Goal: Information Seeking & Learning: Find specific fact

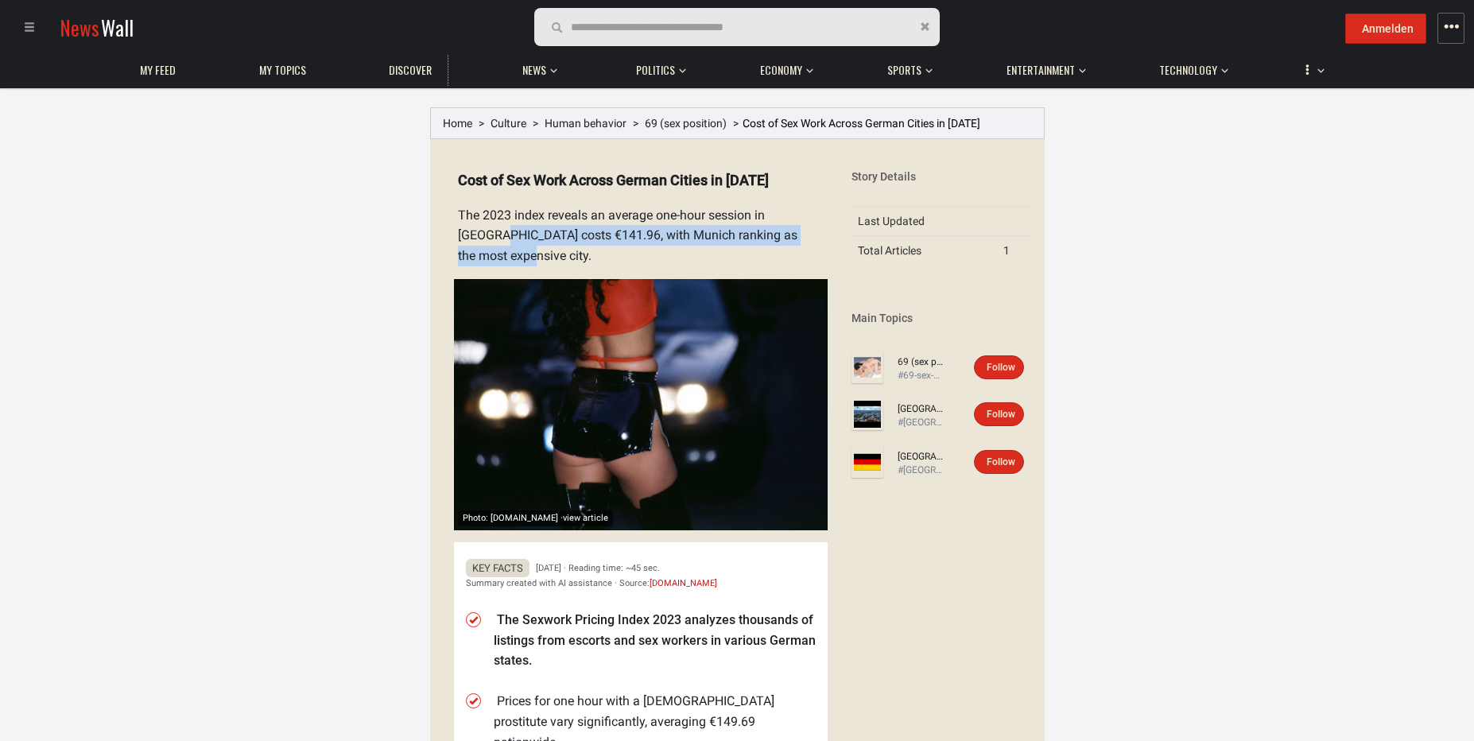
drag, startPoint x: 488, startPoint y: 254, endPoint x: 446, endPoint y: 227, distance: 50.5
click at [450, 233] on details "Photo: [DOMAIN_NAME] · view article Cost of Sex Work Across German Cities in [D…" at bounding box center [635, 623] width 386 height 933
click at [440, 205] on div at bounding box center [440, 205] width 0 height 0
click at [445, 223] on details "Photo: [DOMAIN_NAME] · view article Cost of Sex Work Across German Cities in [D…" at bounding box center [635, 623] width 386 height 933
click at [448, 212] on details "Photo: [DOMAIN_NAME] · view article Cost of Sex Work Across German Cities in [D…" at bounding box center [635, 623] width 386 height 933
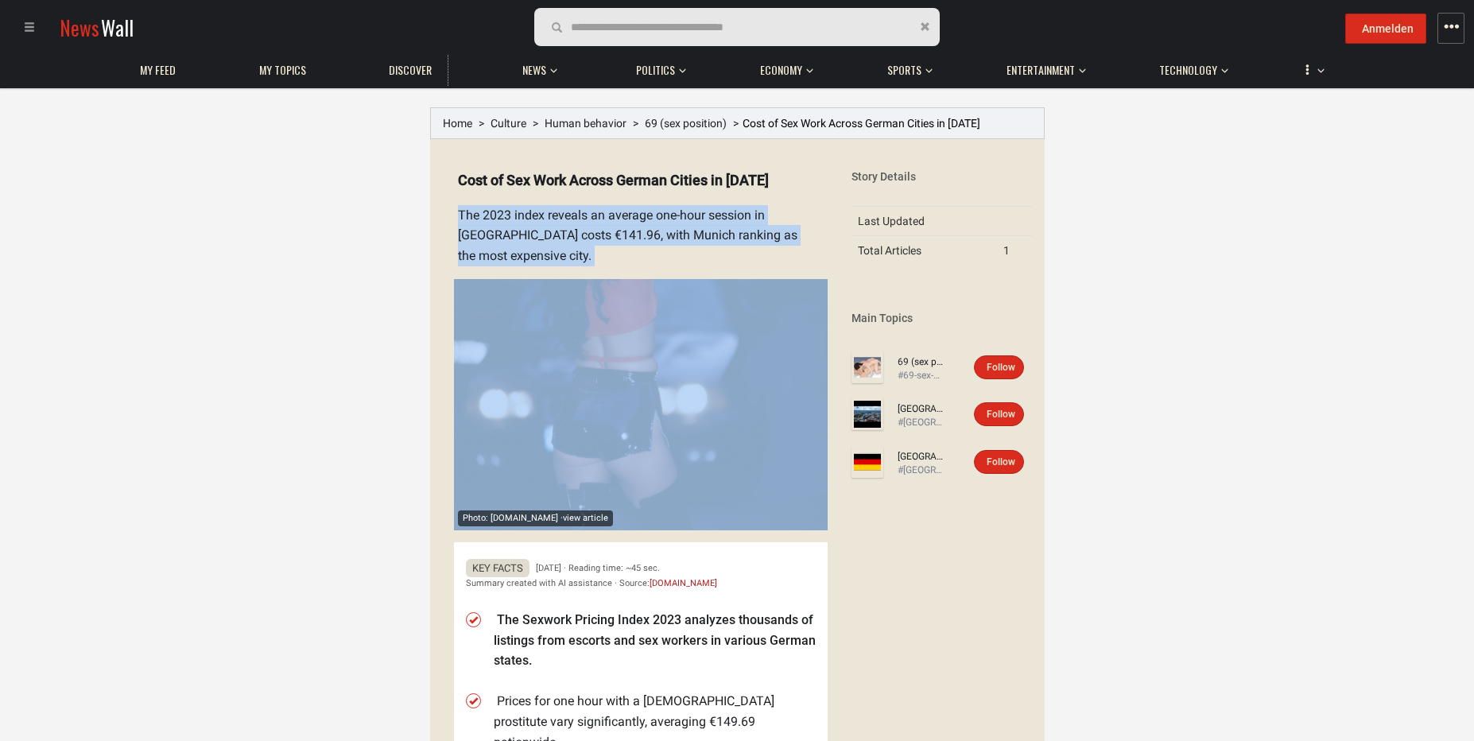
drag, startPoint x: 448, startPoint y: 211, endPoint x: 493, endPoint y: 262, distance: 68.2
click at [493, 262] on details "Photo: [DOMAIN_NAME] · view article Cost of Sex Work Across German Cities in [D…" at bounding box center [635, 623] width 386 height 933
click at [483, 149] on div at bounding box center [483, 149] width 0 height 0
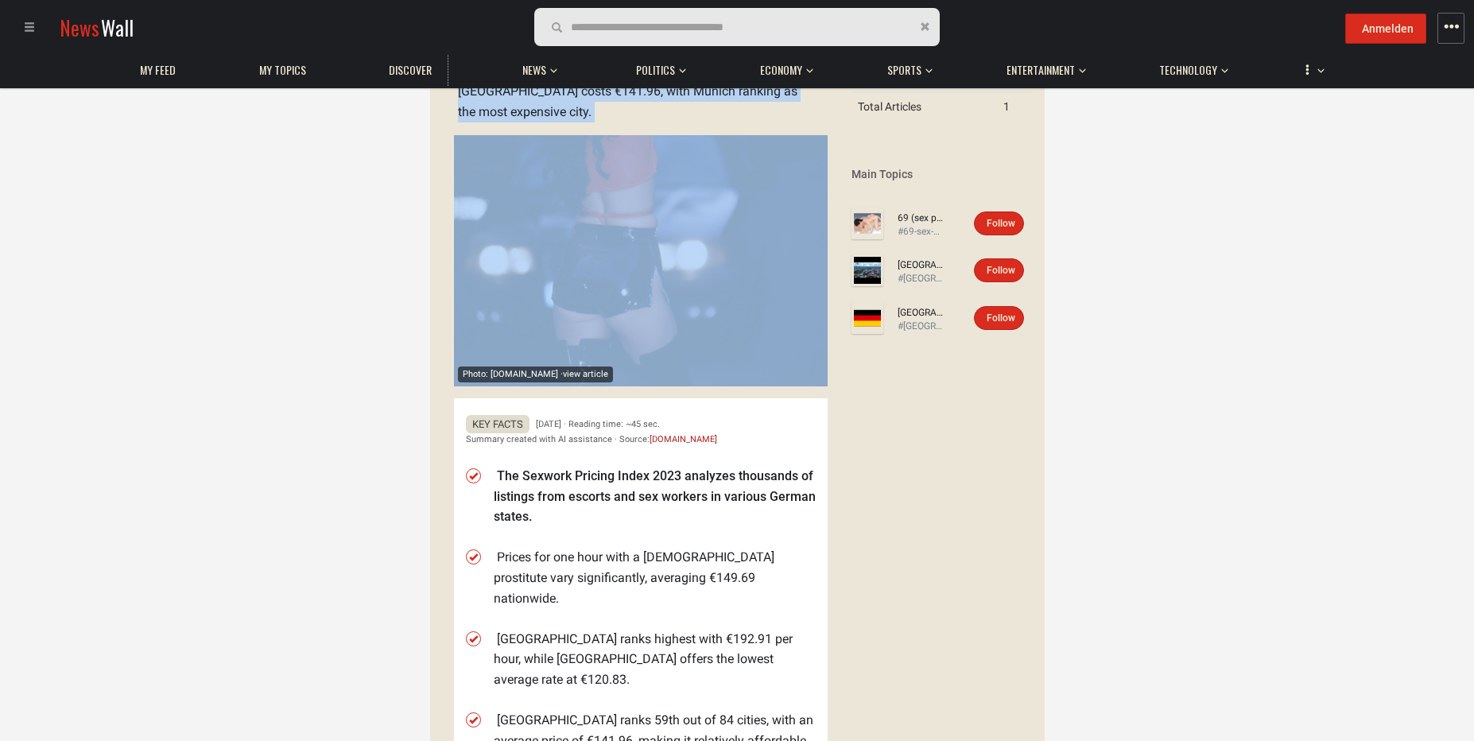
scroll to position [191, 0]
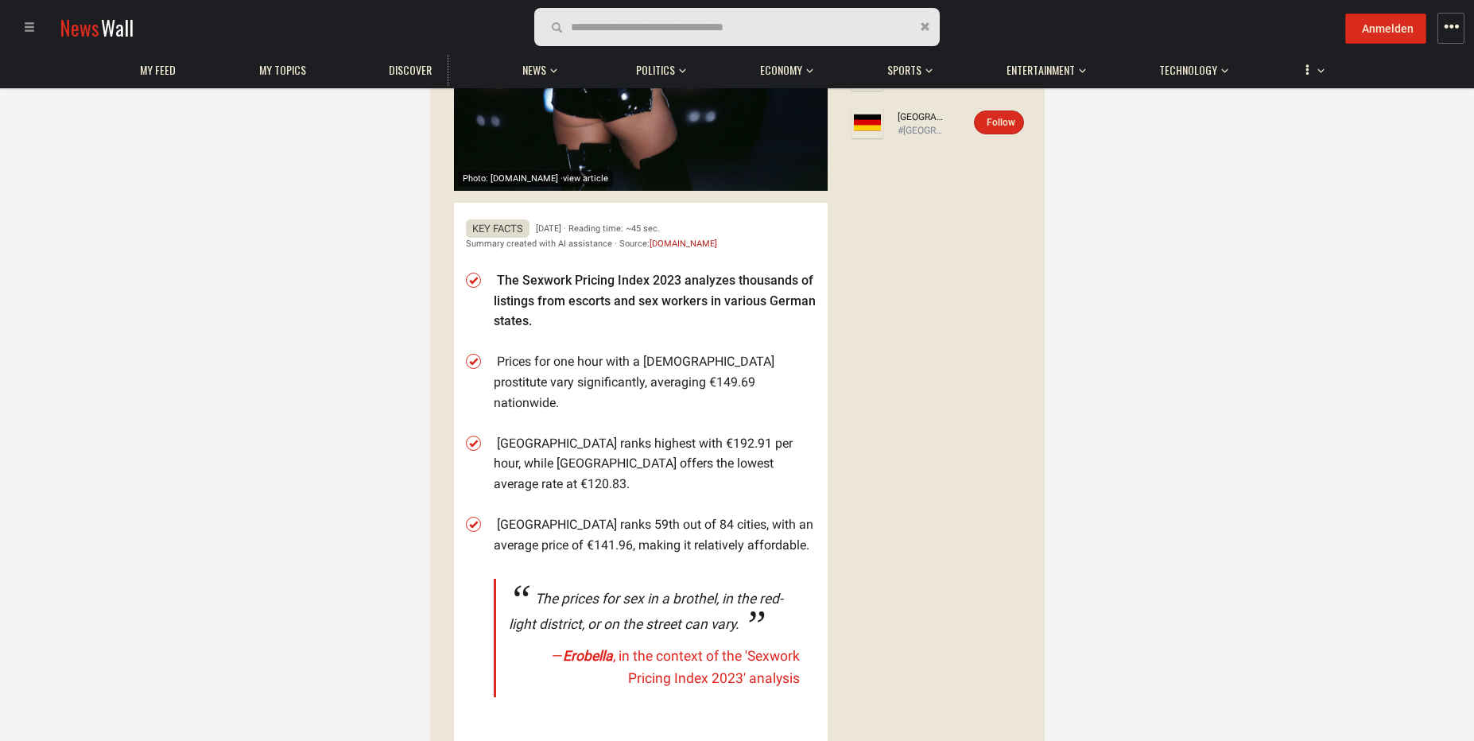
scroll to position [382, 0]
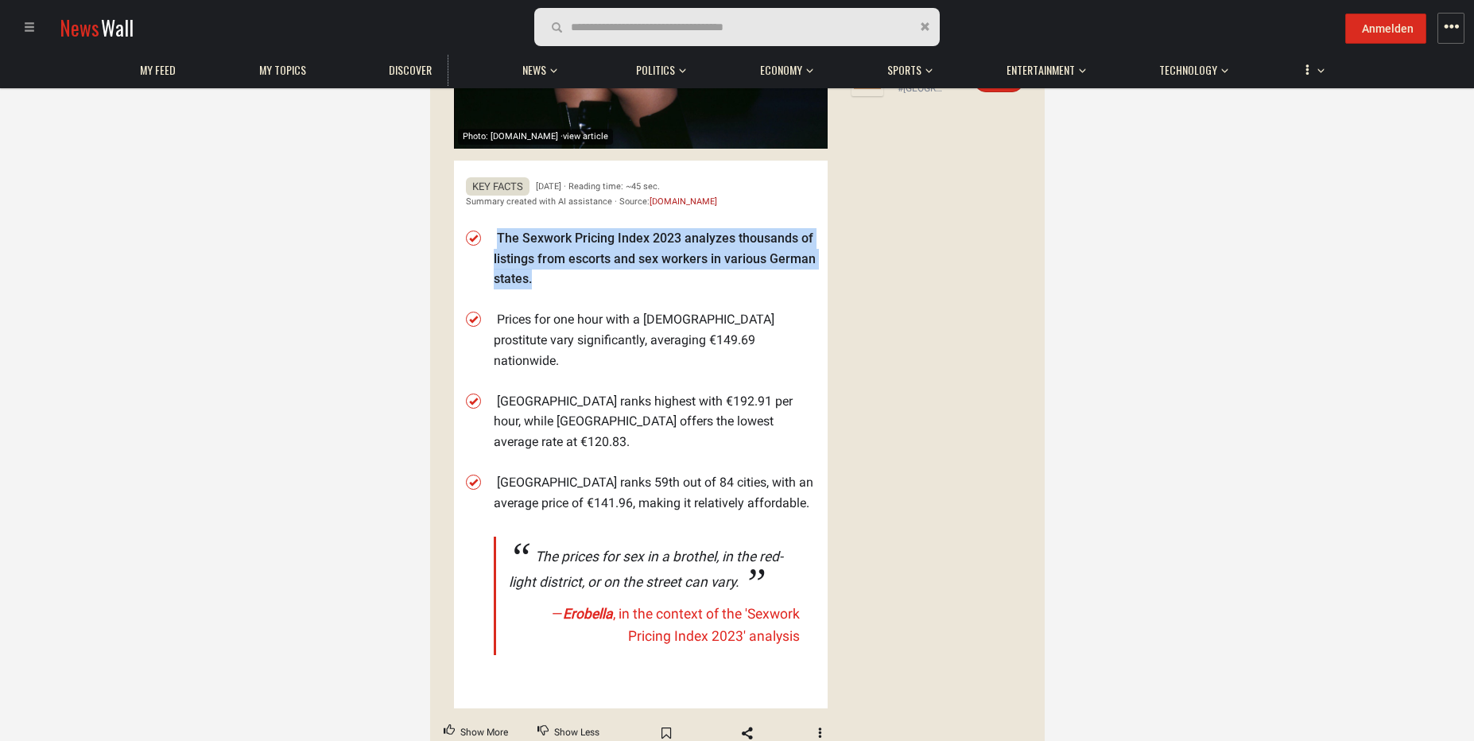
drag, startPoint x: 582, startPoint y: 283, endPoint x: 446, endPoint y: 235, distance: 144.1
click at [446, 235] on details "Photo: [DOMAIN_NAME] · view article Cost of Sex Work Across German Cities in [D…" at bounding box center [635, 241] width 386 height 933
click at [436, 208] on div at bounding box center [436, 208] width 0 height 0
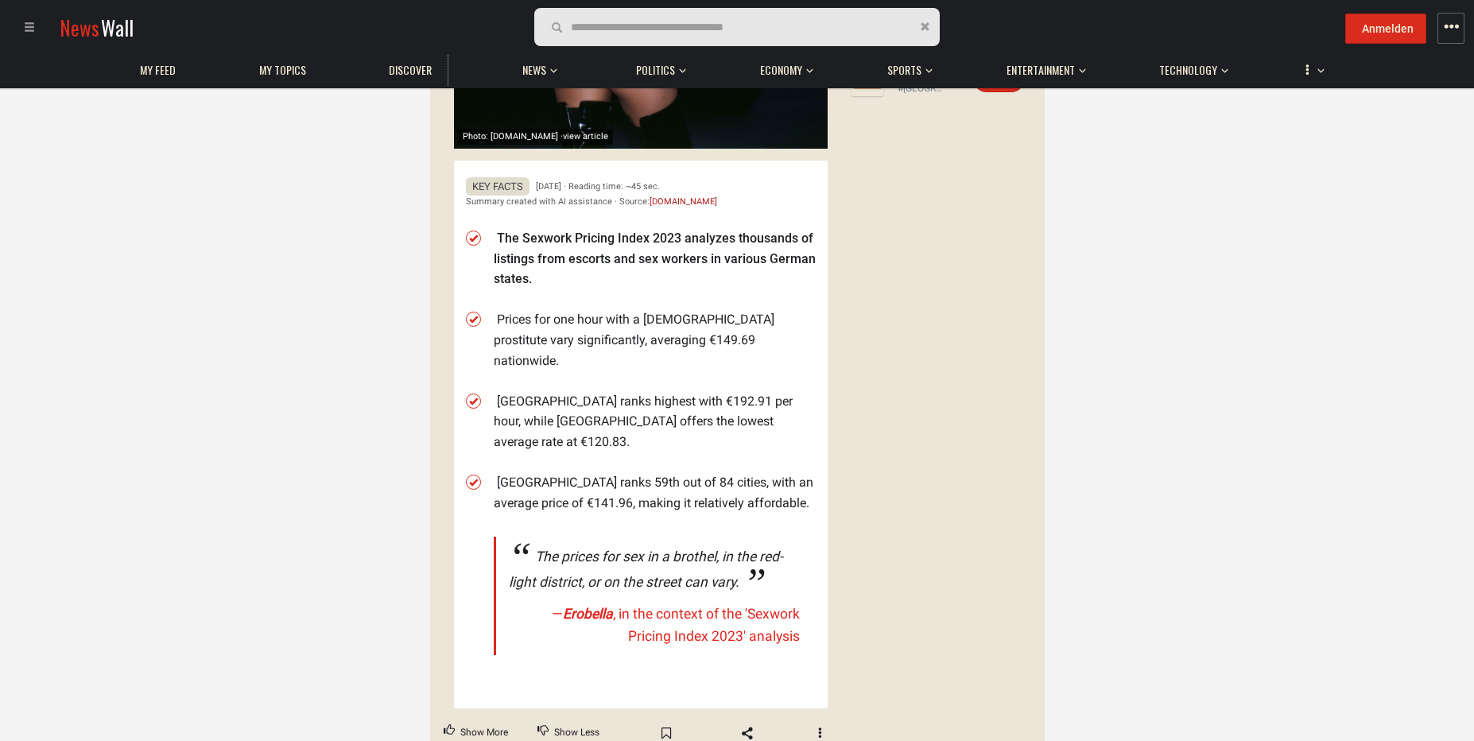
drag, startPoint x: 496, startPoint y: 316, endPoint x: 790, endPoint y: 351, distance: 296.2
click at [804, 351] on ul "The Sexwork Pricing Index 2023 analyzes thousands of listings from escorts and …" at bounding box center [655, 454] width 322 height 470
click at [758, 310] on li "Prices for one hour with a [DEMOGRAPHIC_DATA] prostitute vary significantly, av…" at bounding box center [655, 339] width 322 height 61
drag, startPoint x: 491, startPoint y: 382, endPoint x: 808, endPoint y: 403, distance: 317.1
click at [808, 403] on div "Key Facts [DATE] · Reading time: ~45 sec. Summary created with AI assistance · …" at bounding box center [641, 435] width 374 height 548
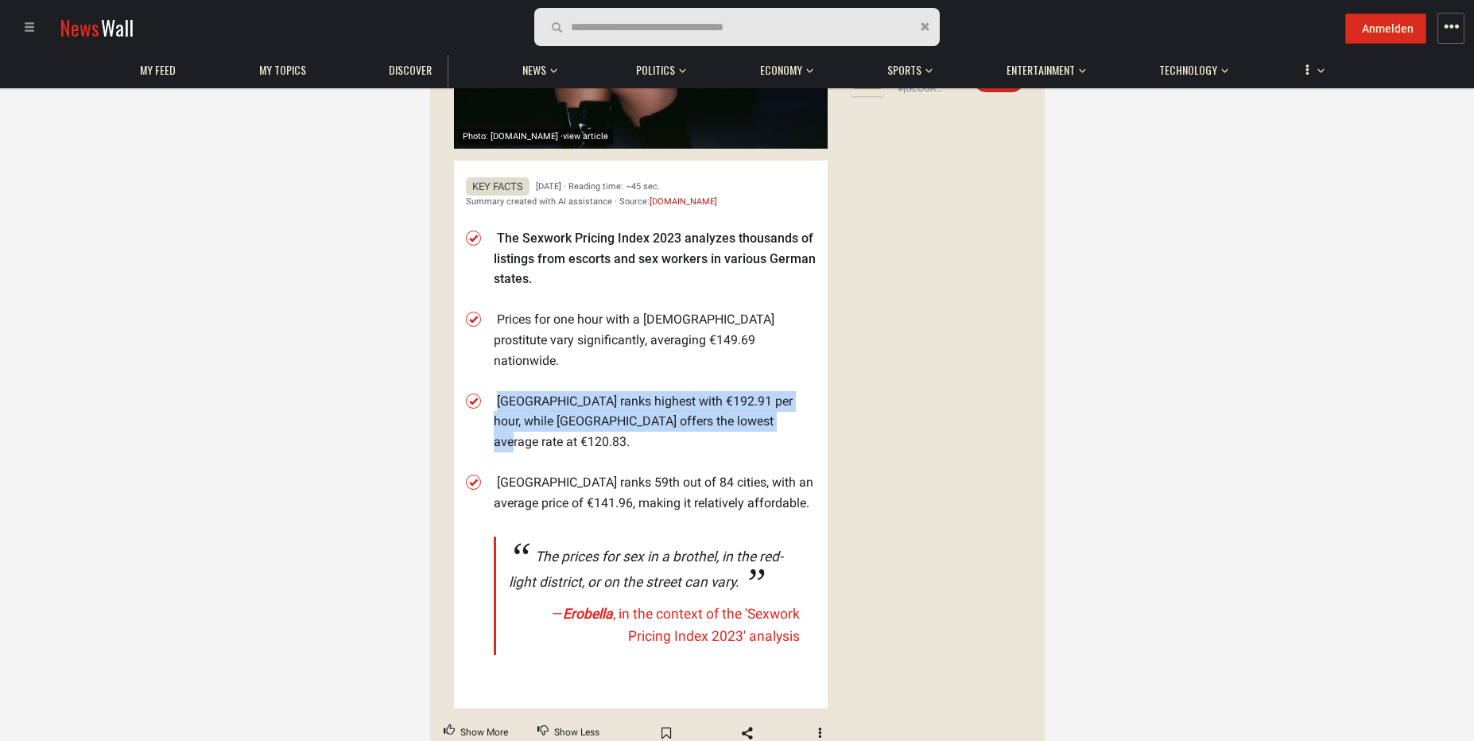
click at [807, 403] on li "[GEOGRAPHIC_DATA] ranks highest with €192.91 per hour, while [GEOGRAPHIC_DATA] …" at bounding box center [655, 421] width 322 height 61
click at [806, 403] on li "[GEOGRAPHIC_DATA] ranks highest with €192.91 per hour, while [GEOGRAPHIC_DATA] …" at bounding box center [655, 421] width 322 height 61
click at [796, 409] on div at bounding box center [796, 409] width 0 height 0
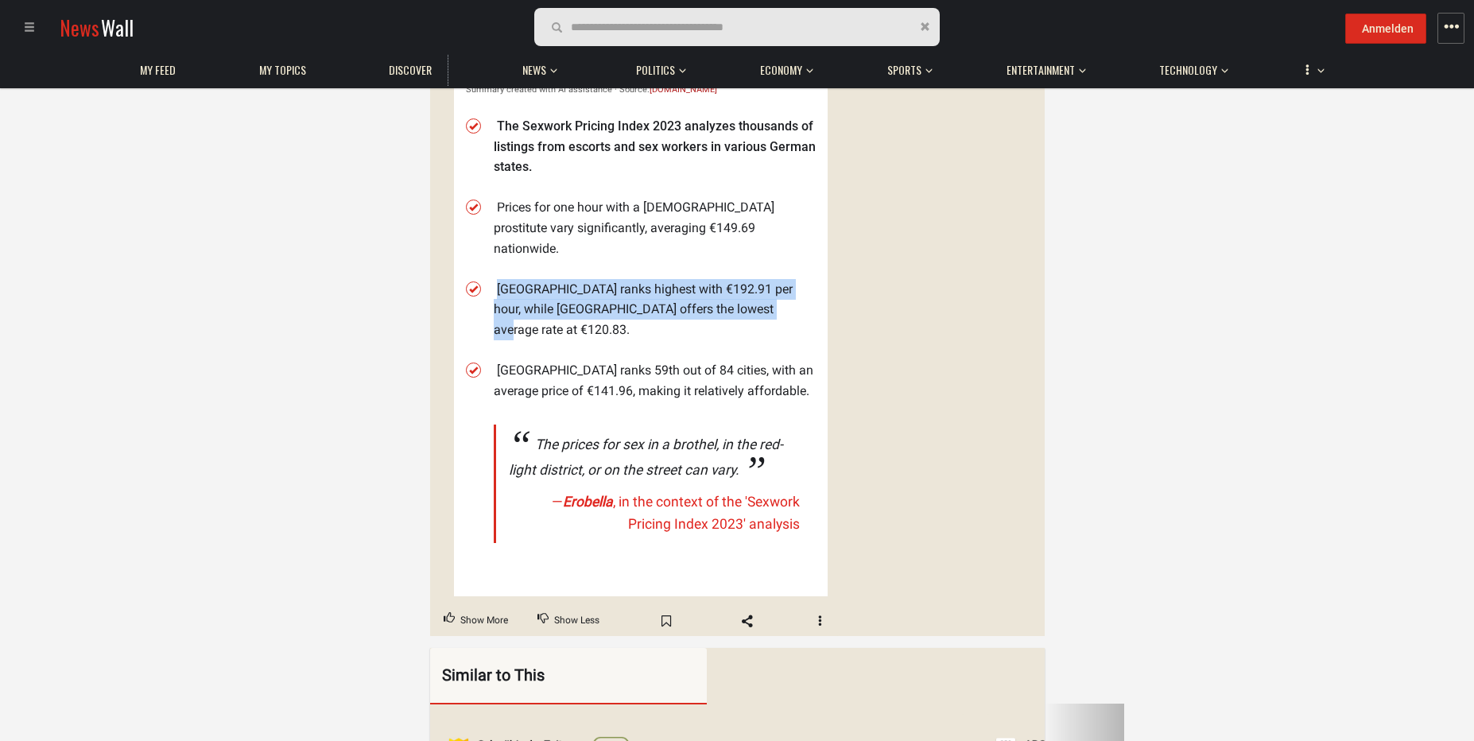
scroll to position [572, 0]
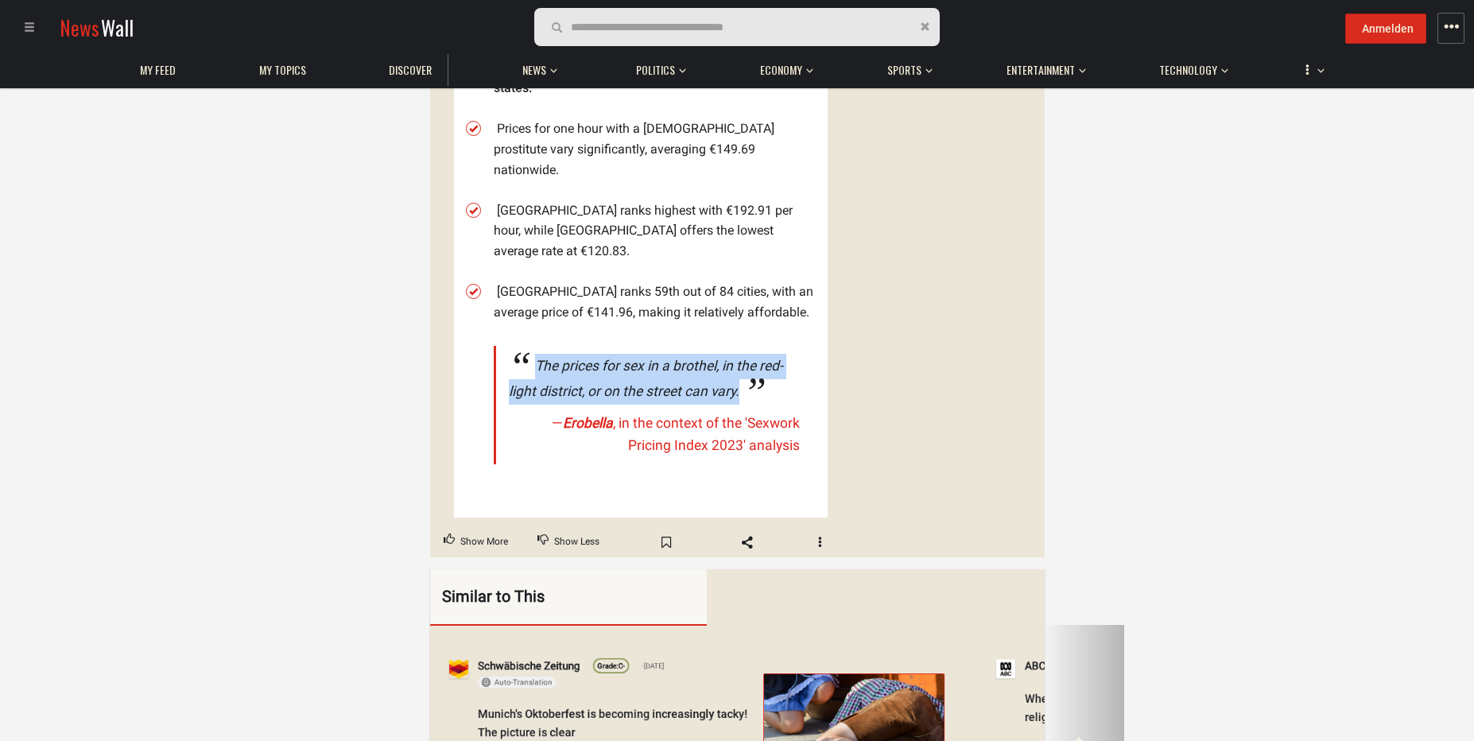
drag, startPoint x: 527, startPoint y: 313, endPoint x: 740, endPoint y: 347, distance: 215.8
click at [743, 347] on blockquote "The prices for sex in a brothel, in the red-light district, or on the street ca…" at bounding box center [655, 405] width 322 height 118
click at [741, 354] on div "The prices for sex in a brothel, in the red-light district, or on the street ca…" at bounding box center [654, 379] width 291 height 50
click at [731, 359] on div at bounding box center [731, 359] width 0 height 0
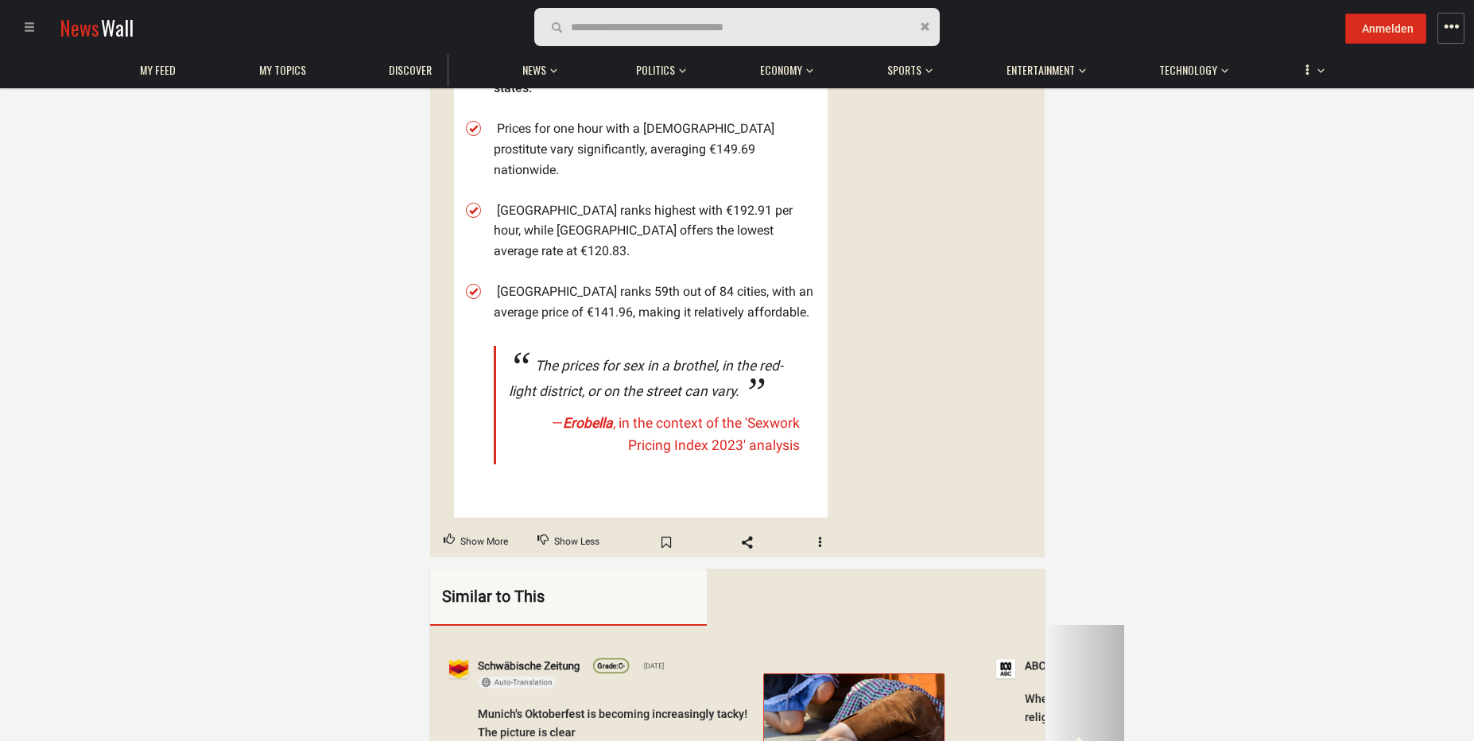
click at [741, 346] on blockquote "The prices for sex in a brothel, in the red-light district, or on the street ca…" at bounding box center [655, 405] width 322 height 118
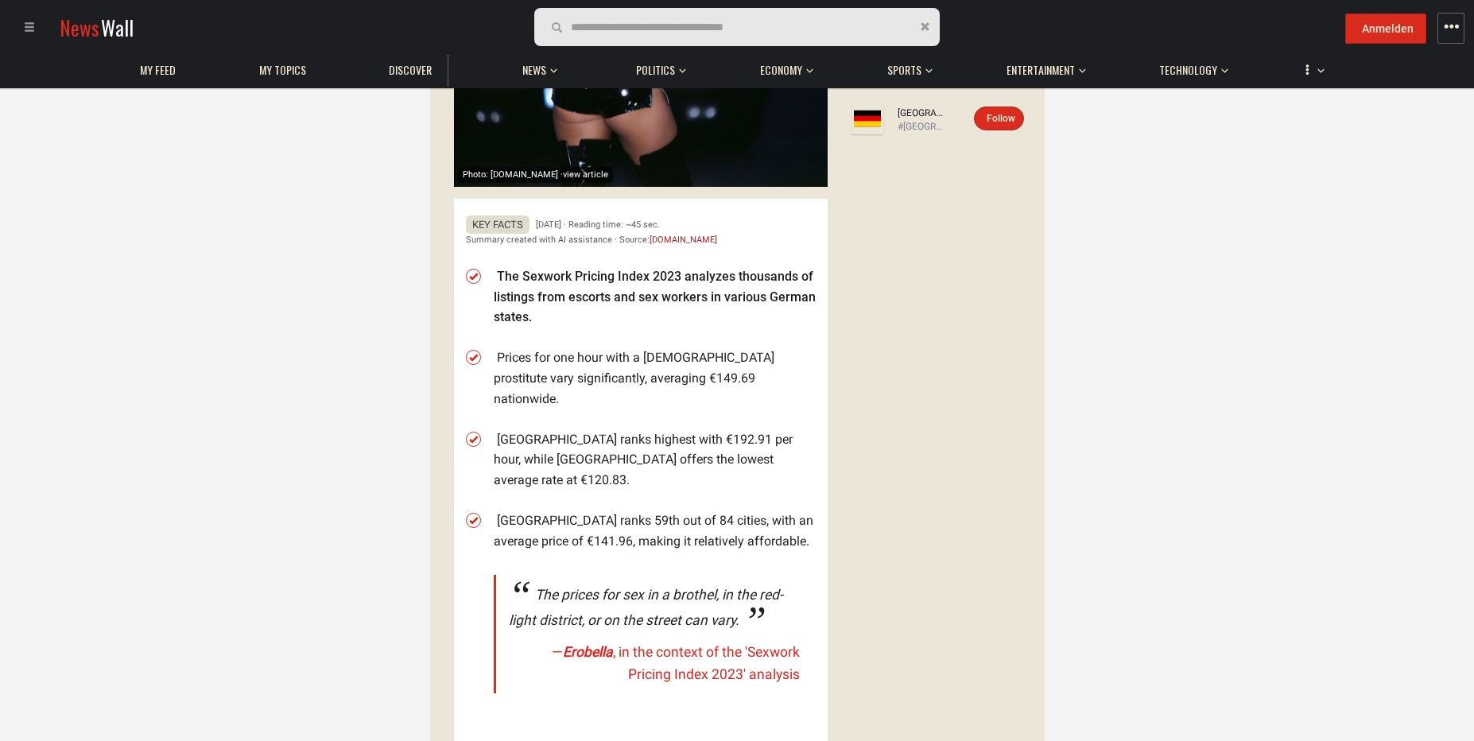
scroll to position [0, 0]
